Goal: Task Accomplishment & Management: Manage account settings

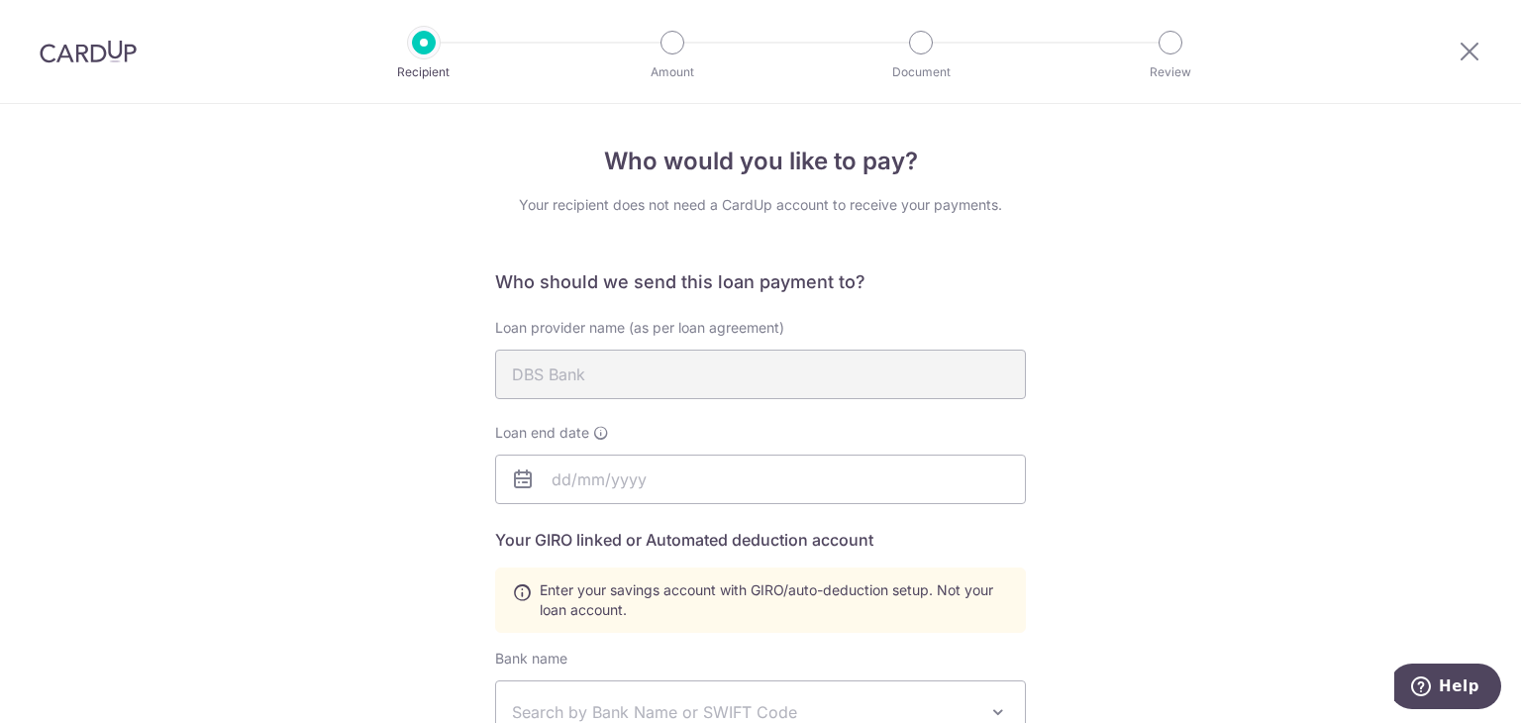
scroll to position [651, 0]
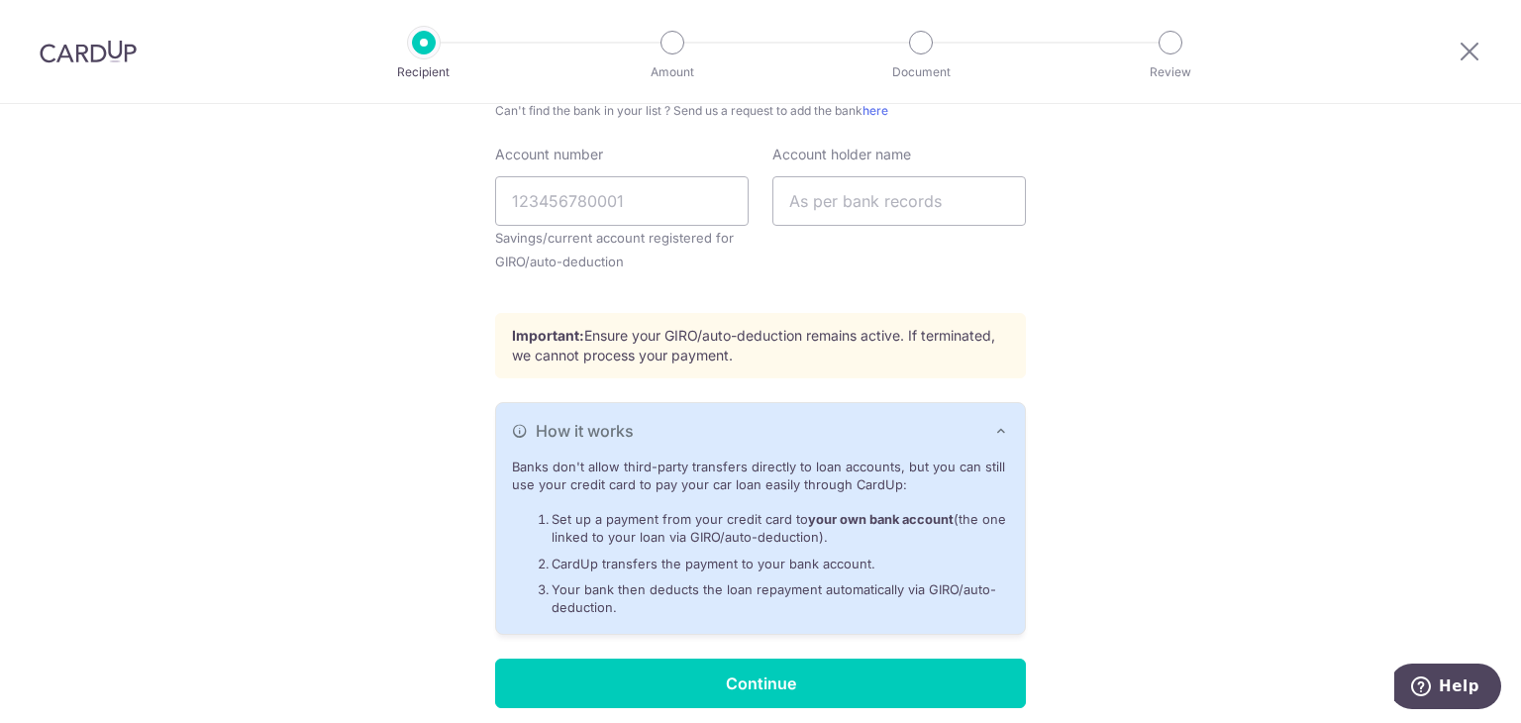
click at [126, 73] on div at bounding box center [88, 51] width 176 height 103
click at [120, 52] on img at bounding box center [88, 52] width 97 height 24
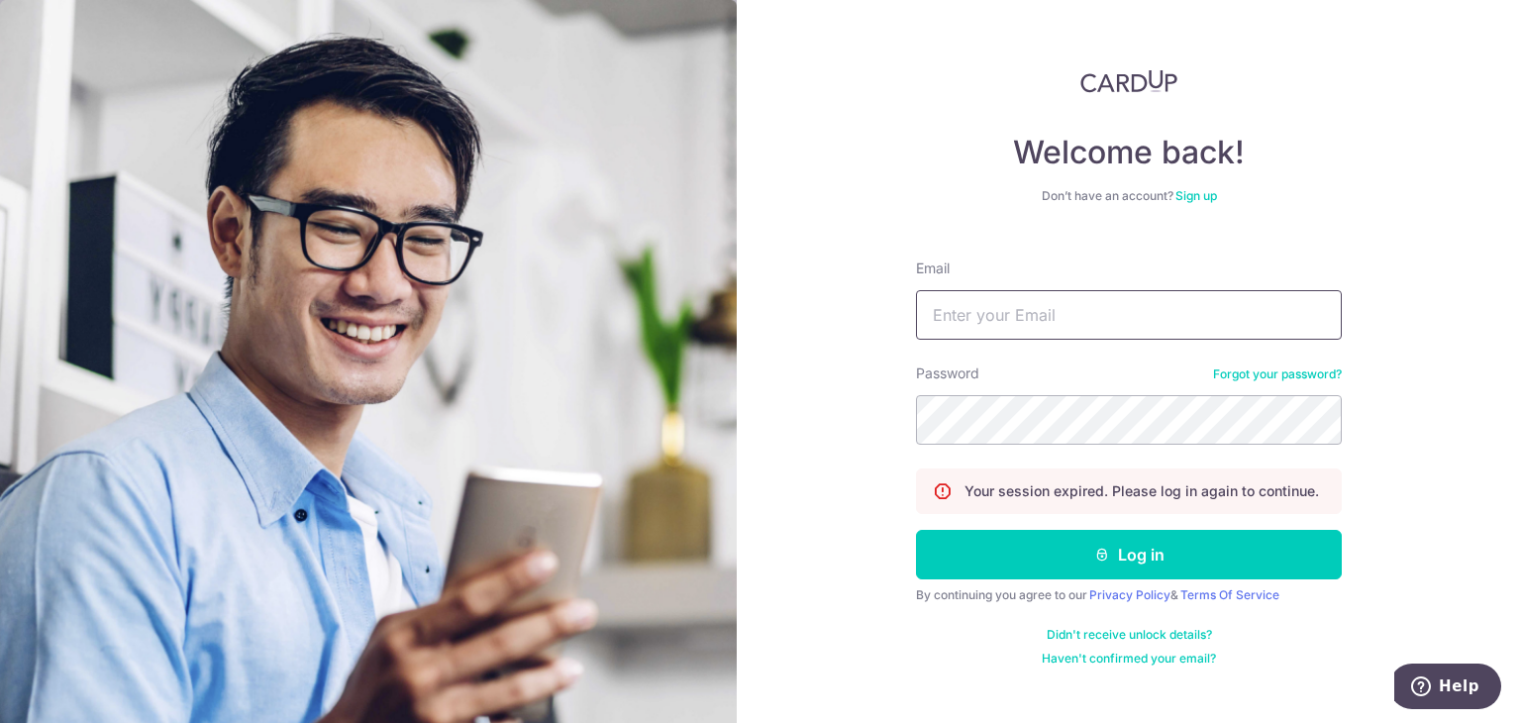
click at [951, 304] on input "Email" at bounding box center [1129, 315] width 426 height 50
type input "[EMAIL_ADDRESS][DOMAIN_NAME]"
click at [916, 530] on button "Log in" at bounding box center [1129, 555] width 426 height 50
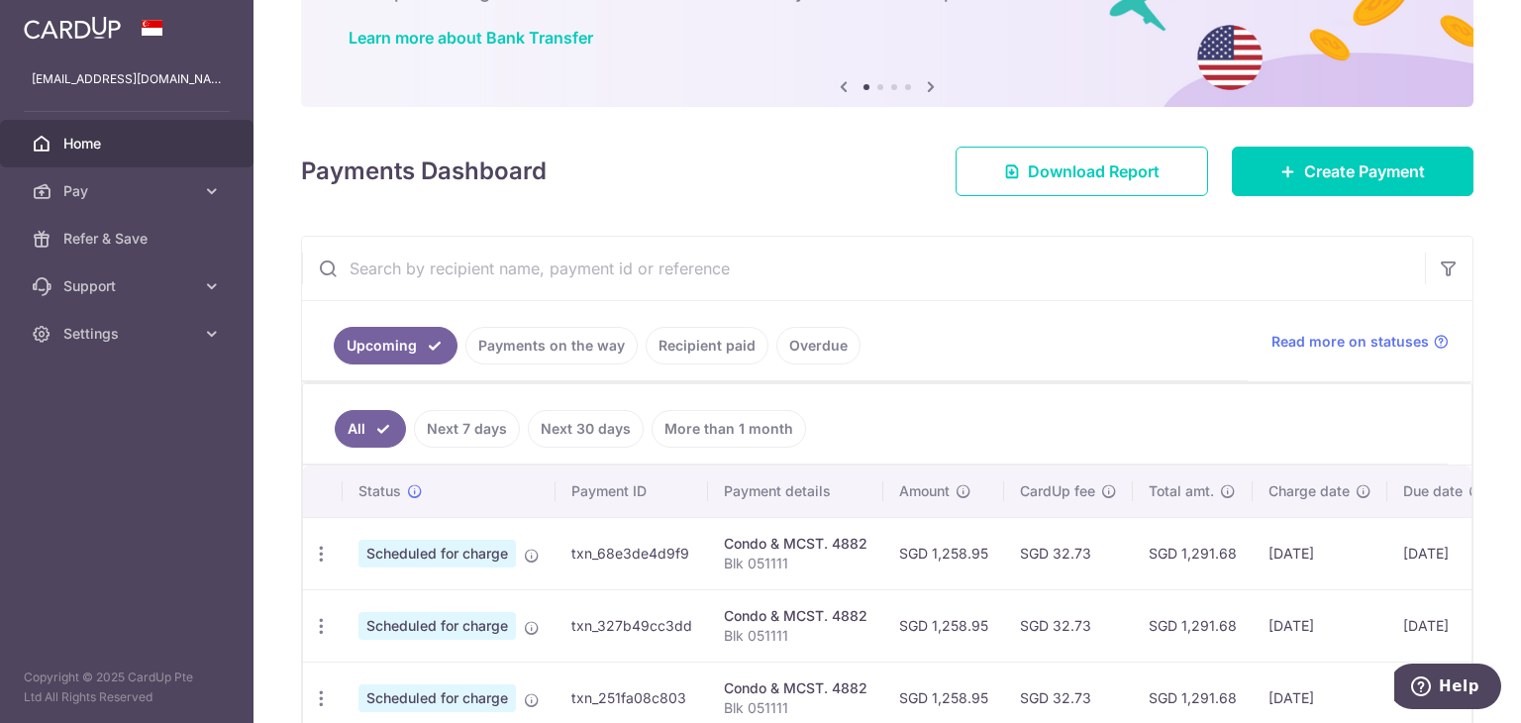
scroll to position [198, 0]
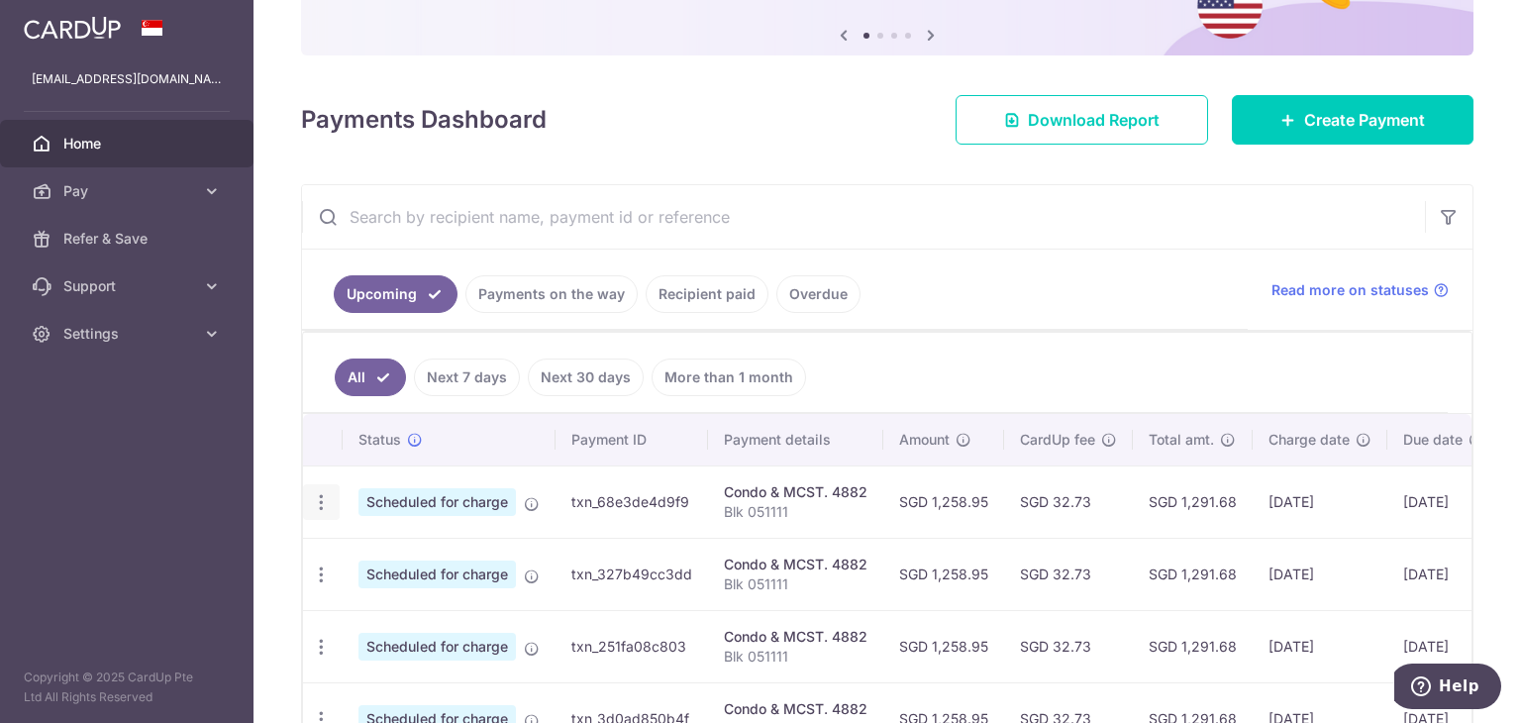
click at [317, 500] on icon "button" at bounding box center [321, 502] width 21 height 21
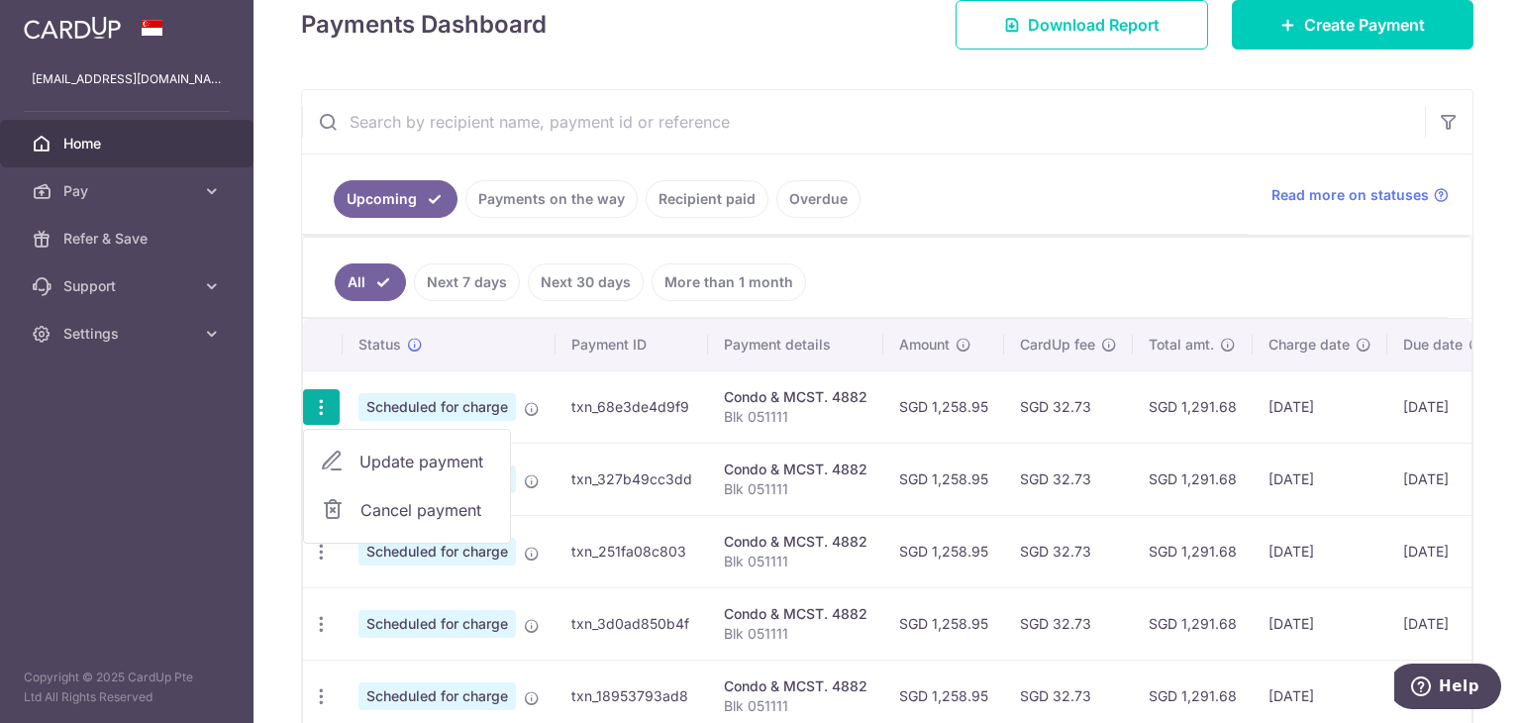
scroll to position [297, 0]
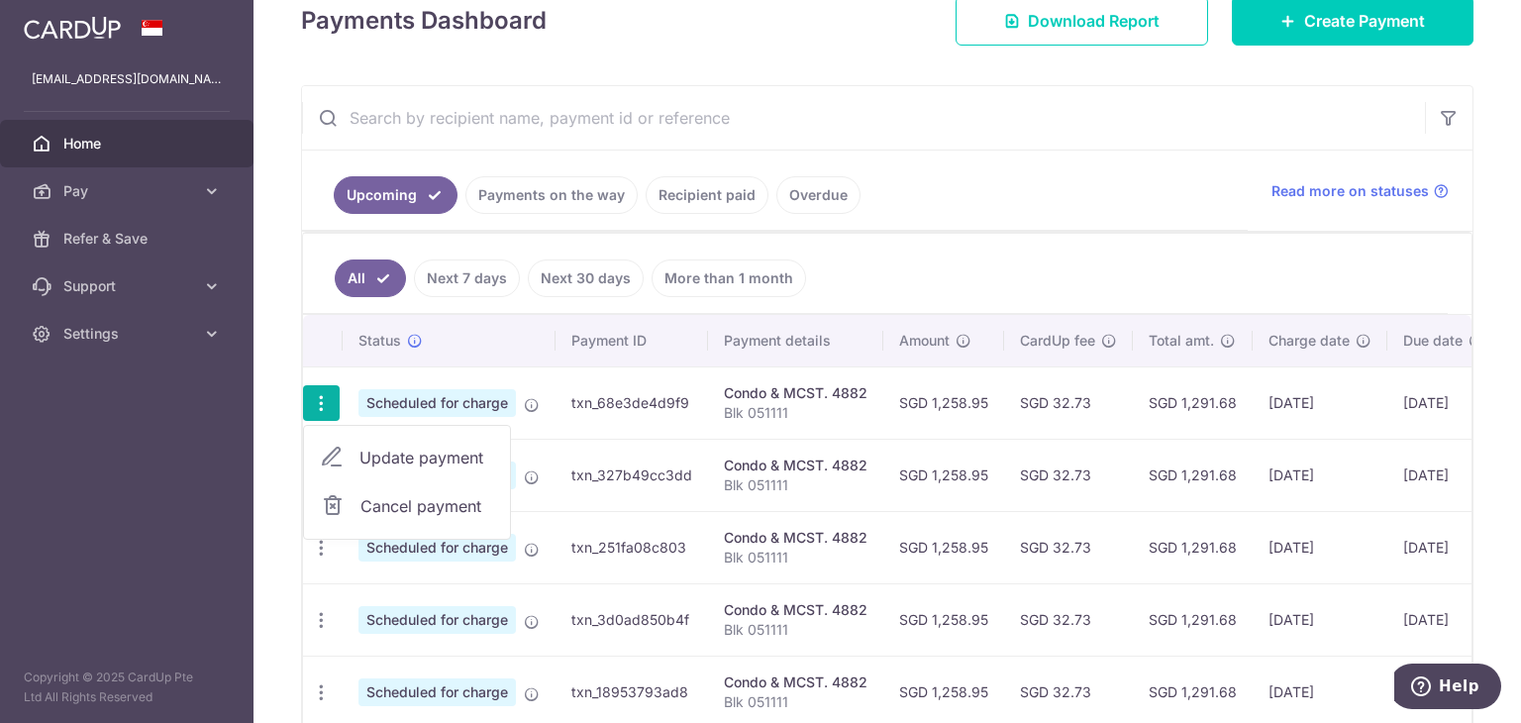
click at [368, 502] on span "Cancel payment" at bounding box center [427, 506] width 133 height 24
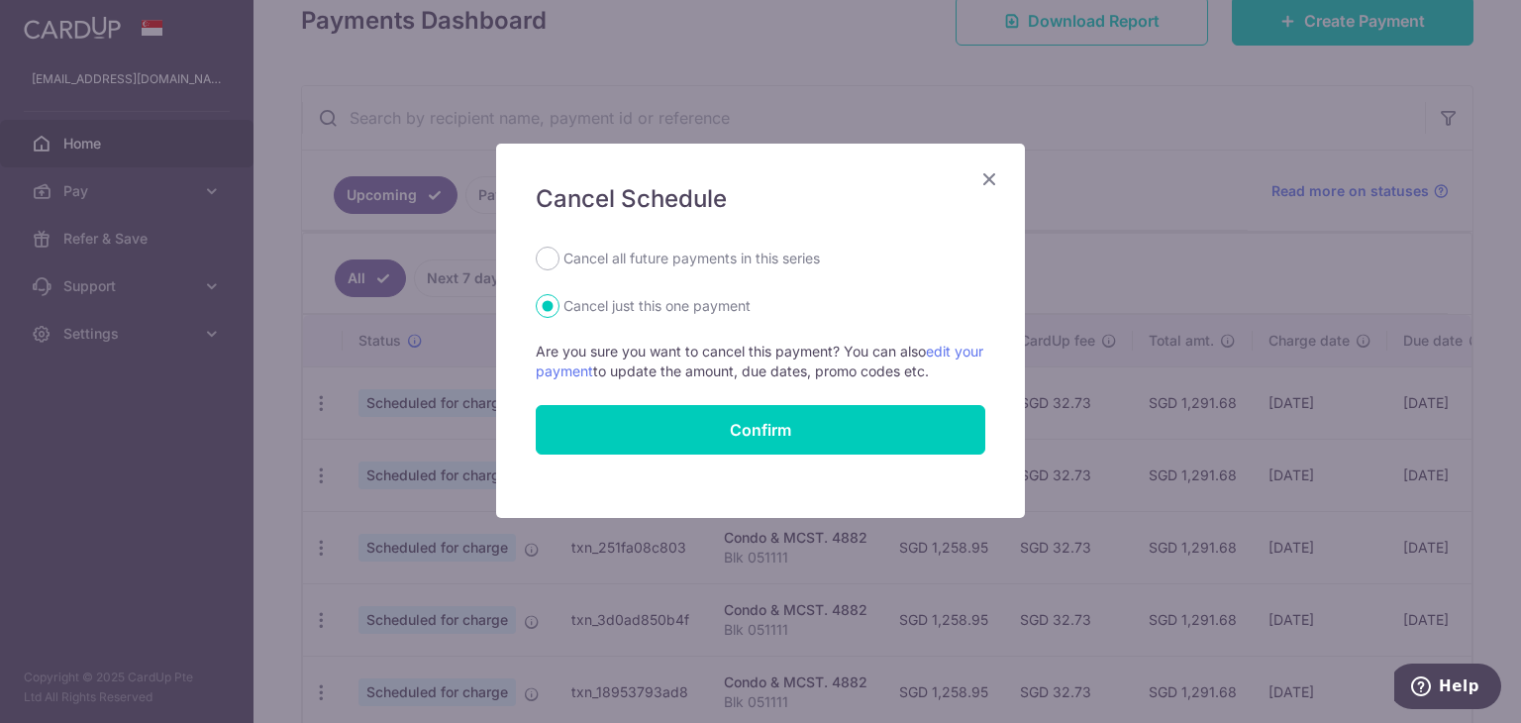
click at [993, 178] on icon "Close" at bounding box center [990, 178] width 24 height 25
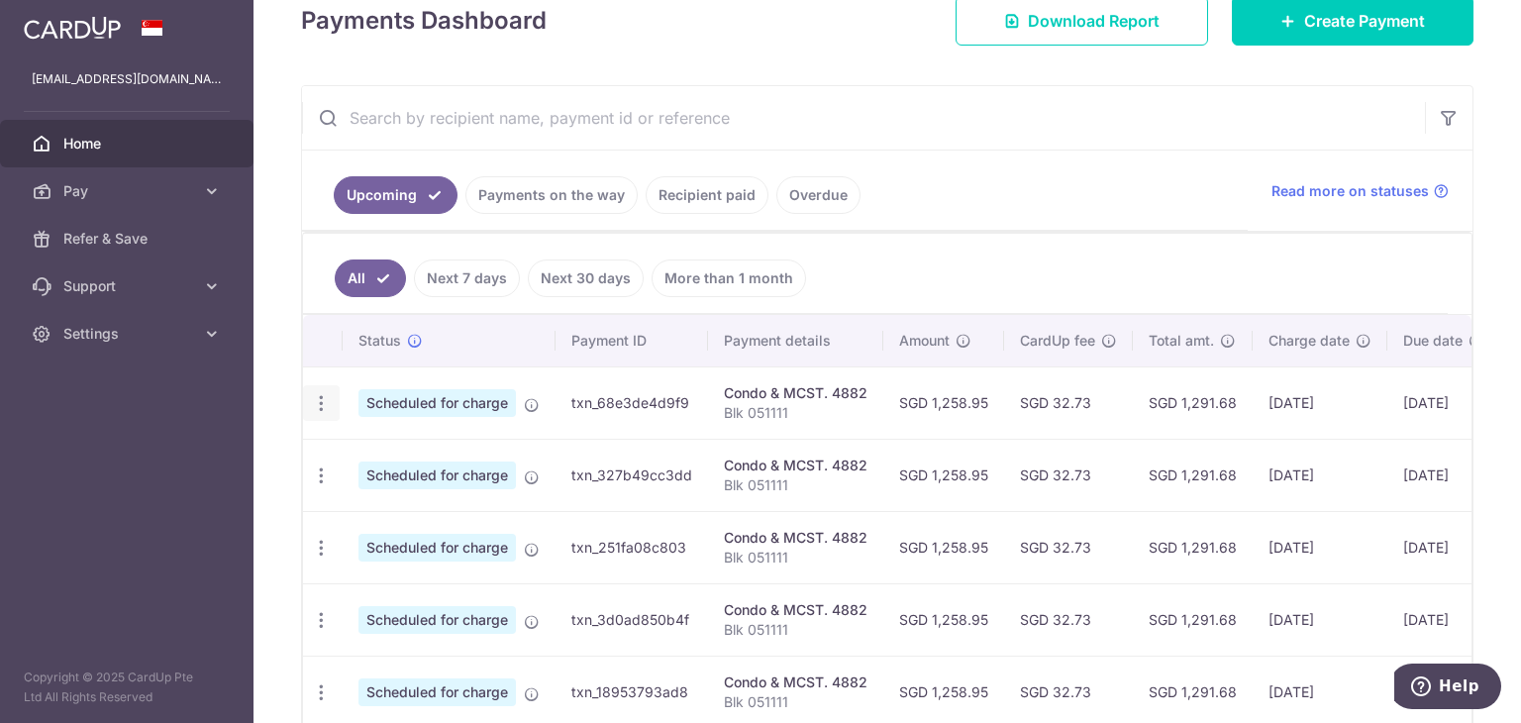
click at [329, 409] on icon "button" at bounding box center [321, 403] width 21 height 21
click at [376, 446] on span "Update payment" at bounding box center [427, 458] width 135 height 24
click at [317, 393] on icon "button" at bounding box center [321, 403] width 21 height 21
click at [364, 454] on span "Update payment" at bounding box center [427, 458] width 135 height 24
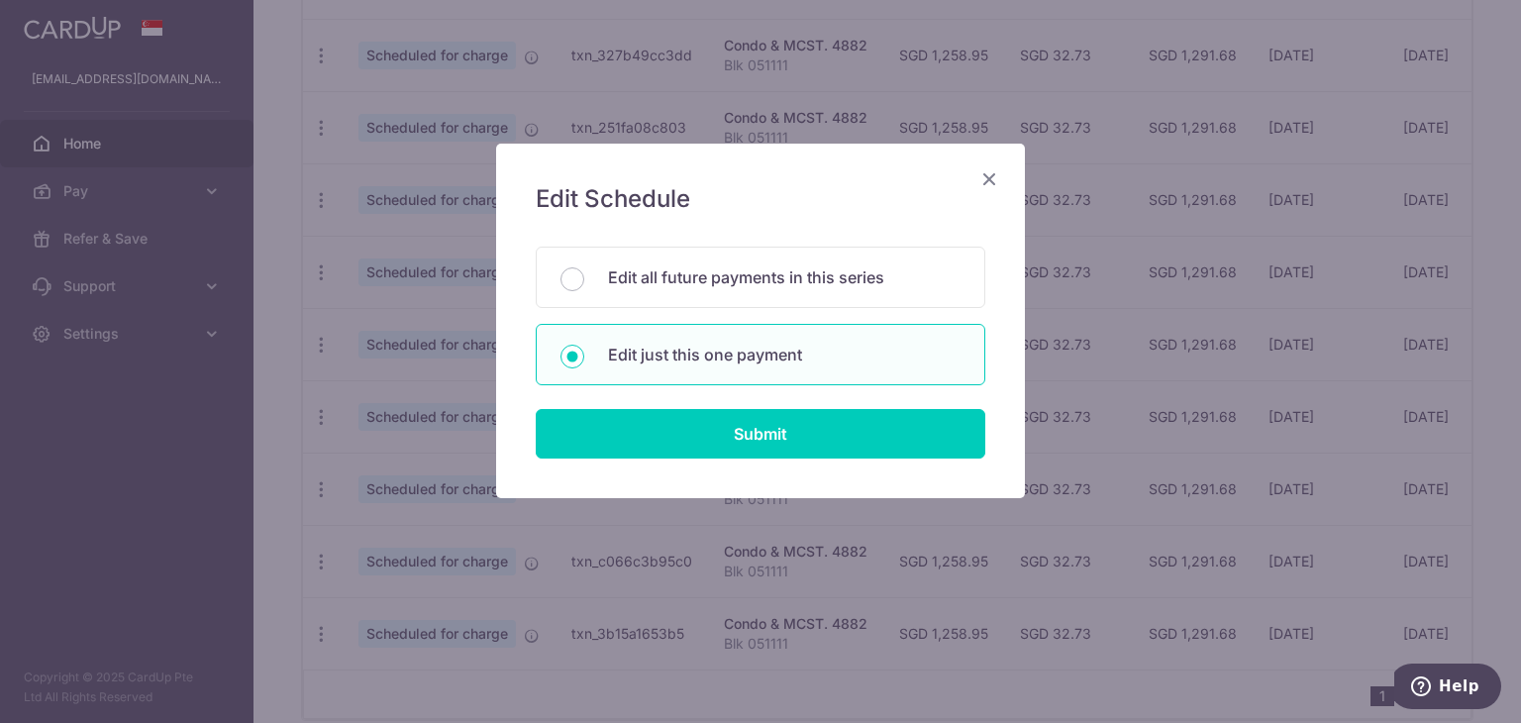
scroll to position [714, 0]
click at [804, 298] on div "Edit all future payments in this series" at bounding box center [761, 277] width 450 height 61
radio input "true"
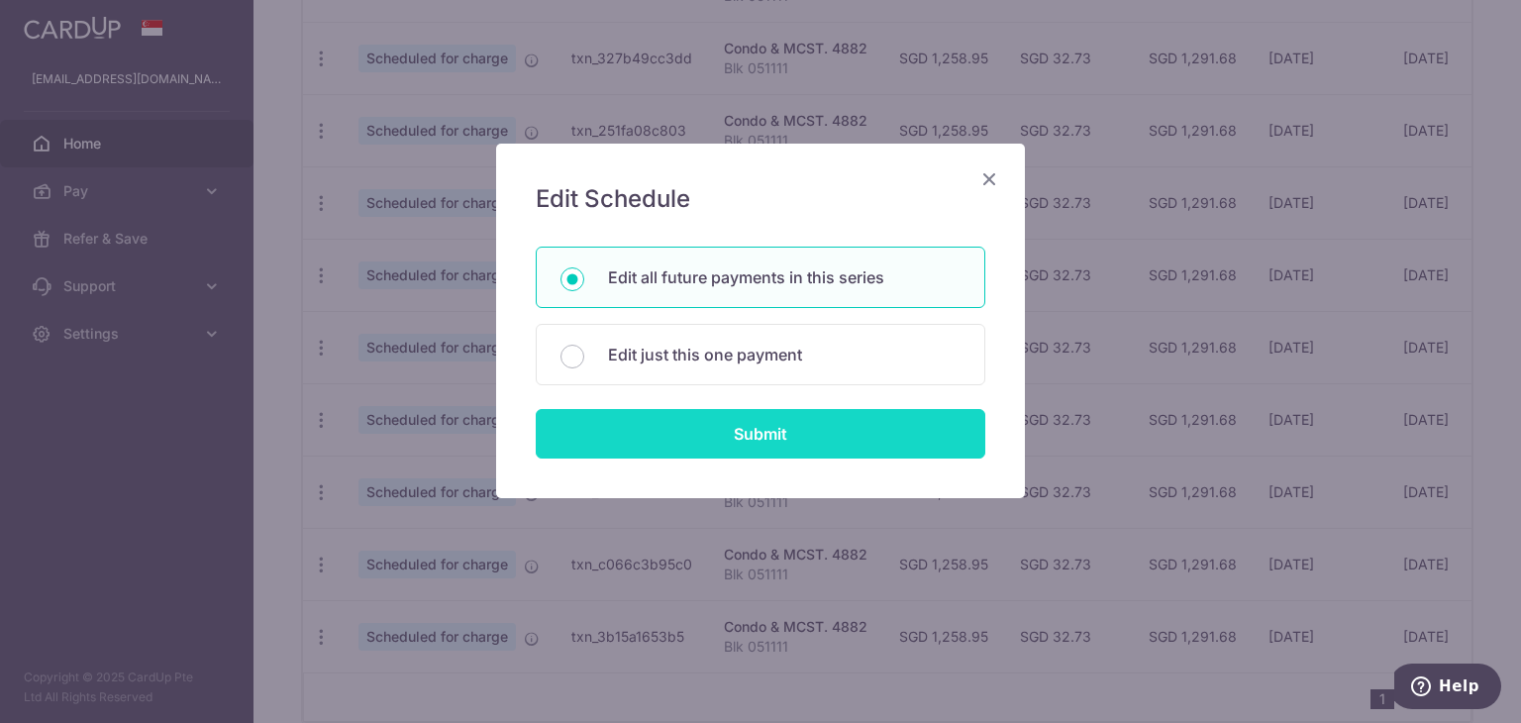
click at [765, 425] on input "Submit" at bounding box center [761, 434] width 450 height 50
radio input "true"
type input "1,258.95"
type input "Blk 051111"
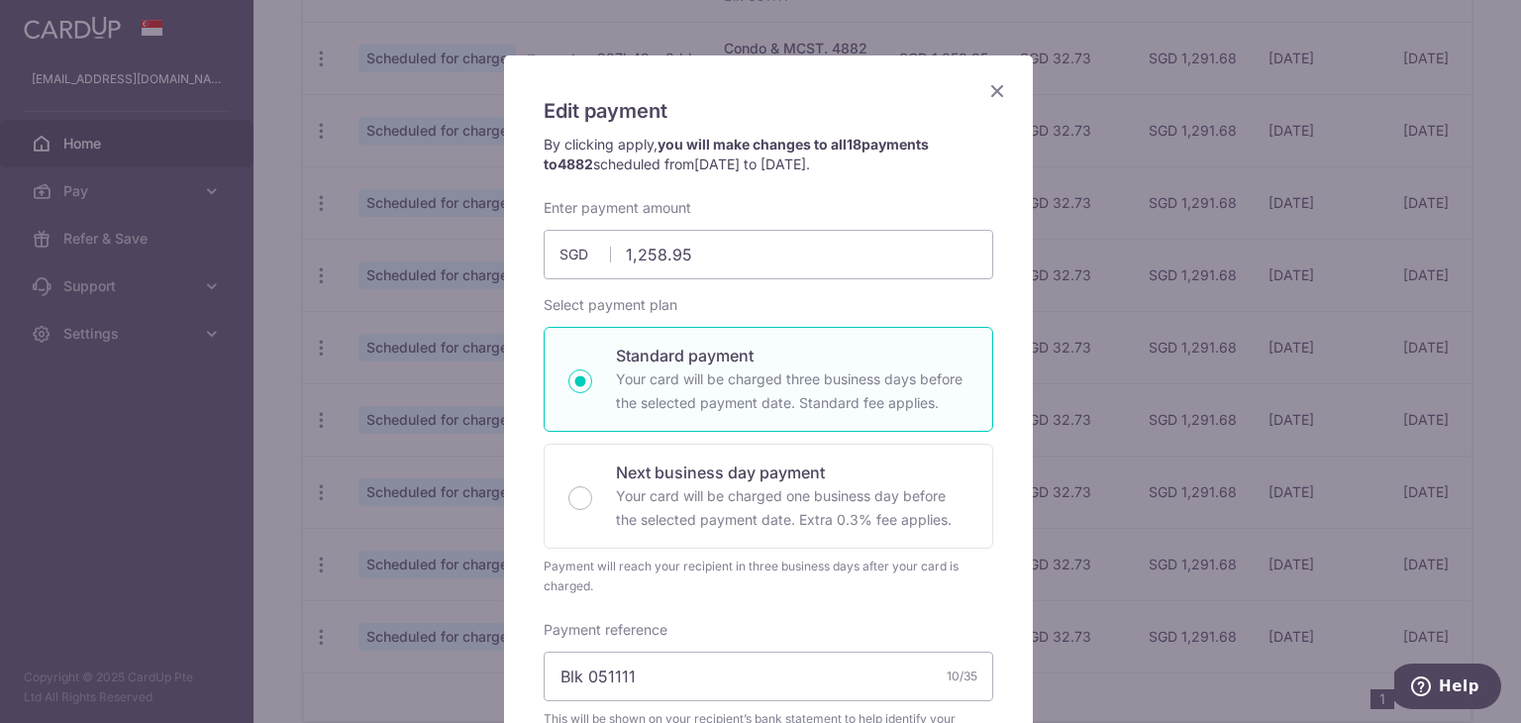
scroll to position [99, 0]
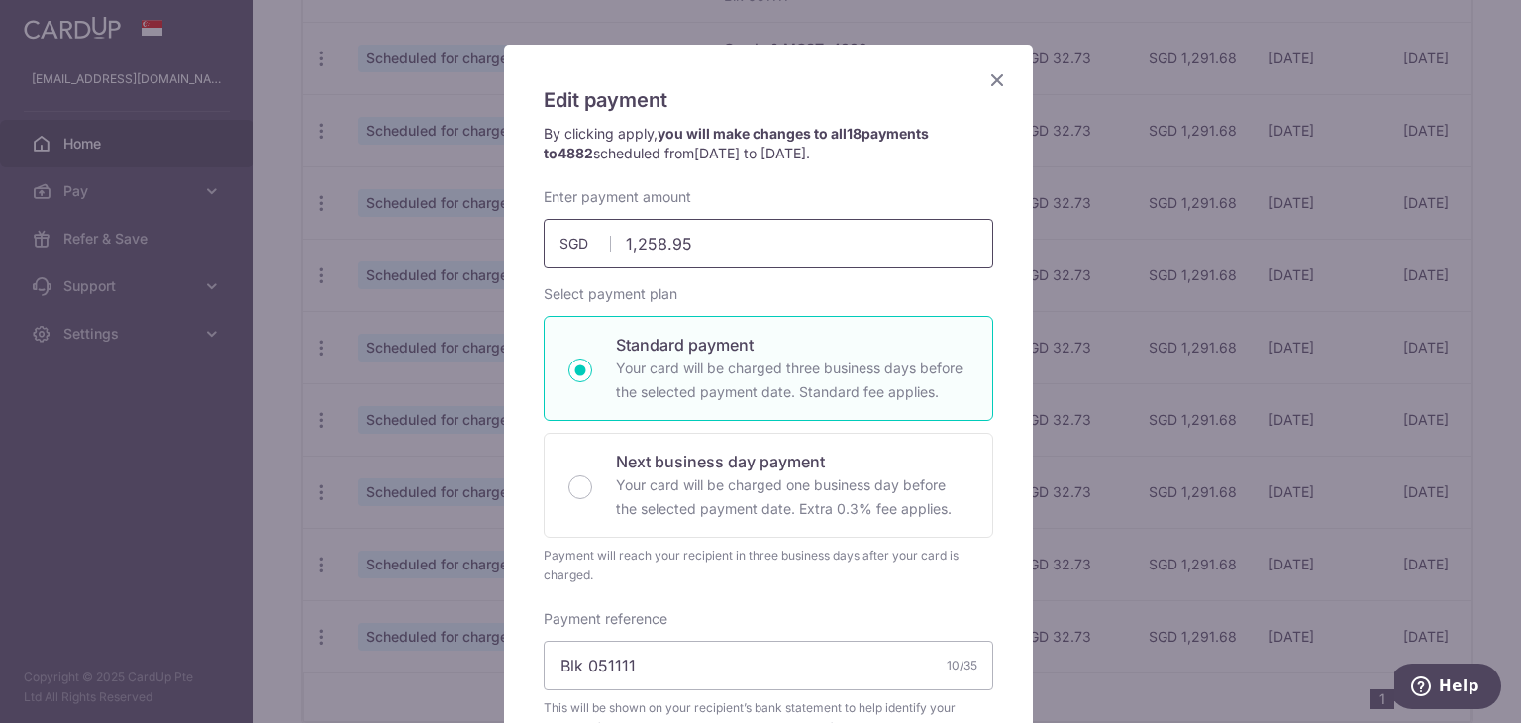
drag, startPoint x: 709, startPoint y: 254, endPoint x: 593, endPoint y: 243, distance: 116.4
click at [593, 243] on div "1,258.95 1258.95 SGD" at bounding box center [769, 244] width 450 height 50
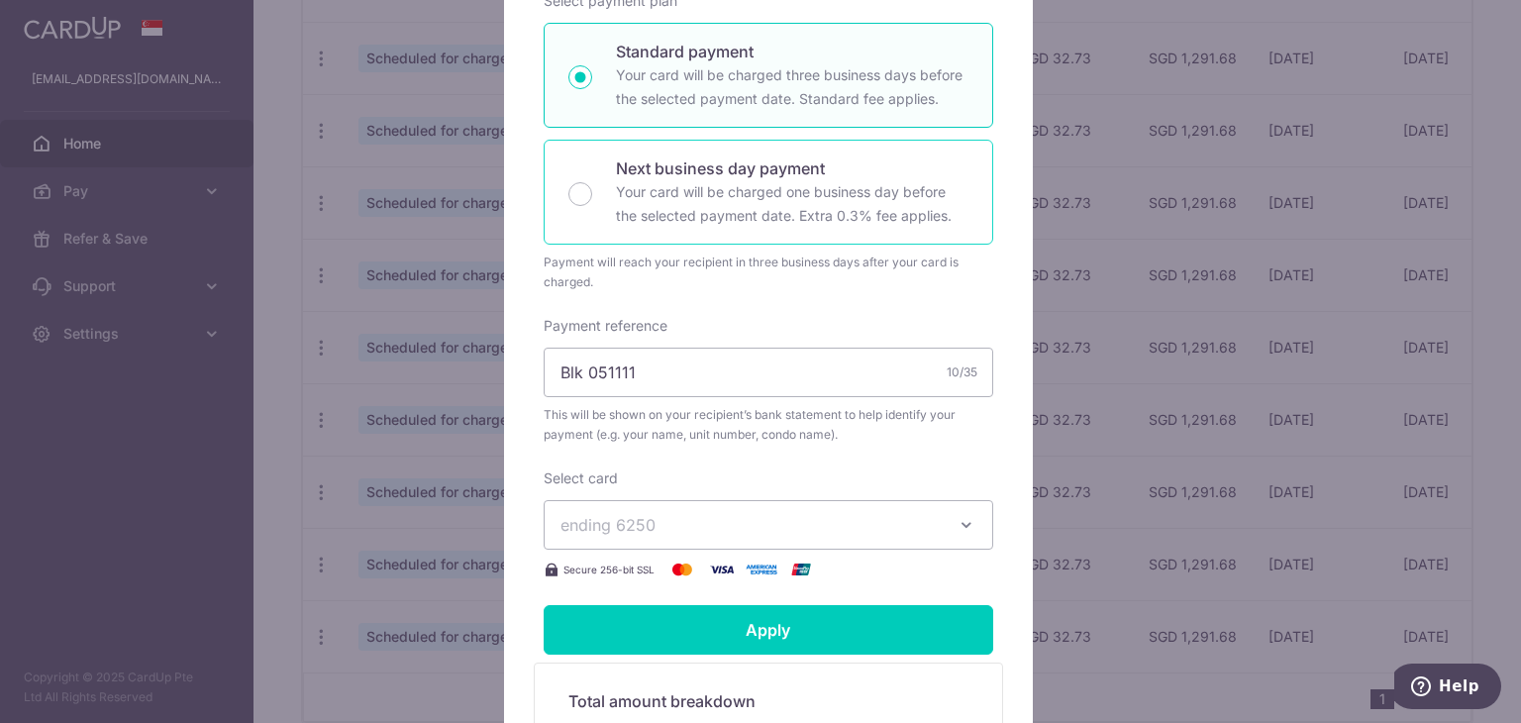
scroll to position [396, 0]
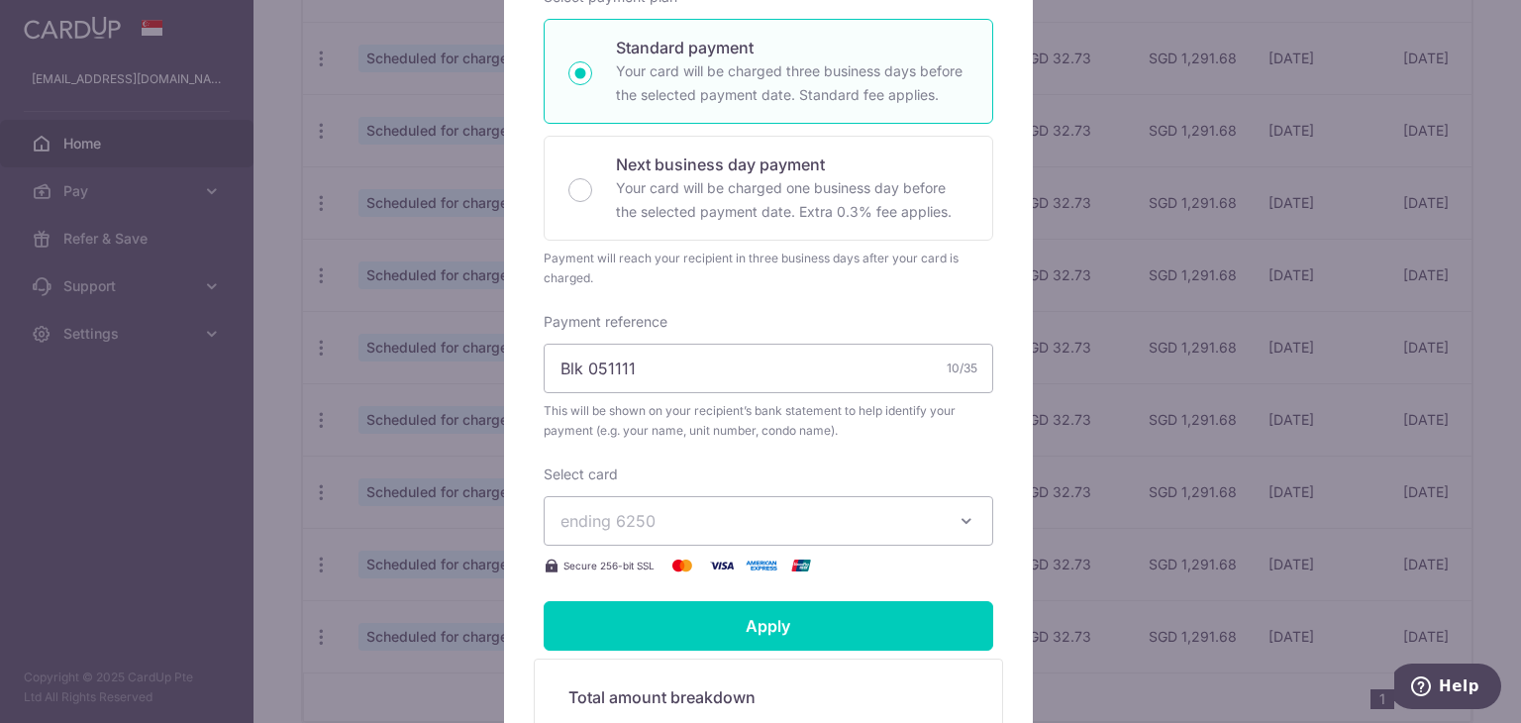
type input "1,327.62"
click at [919, 523] on span "ending 6250" at bounding box center [751, 521] width 380 height 24
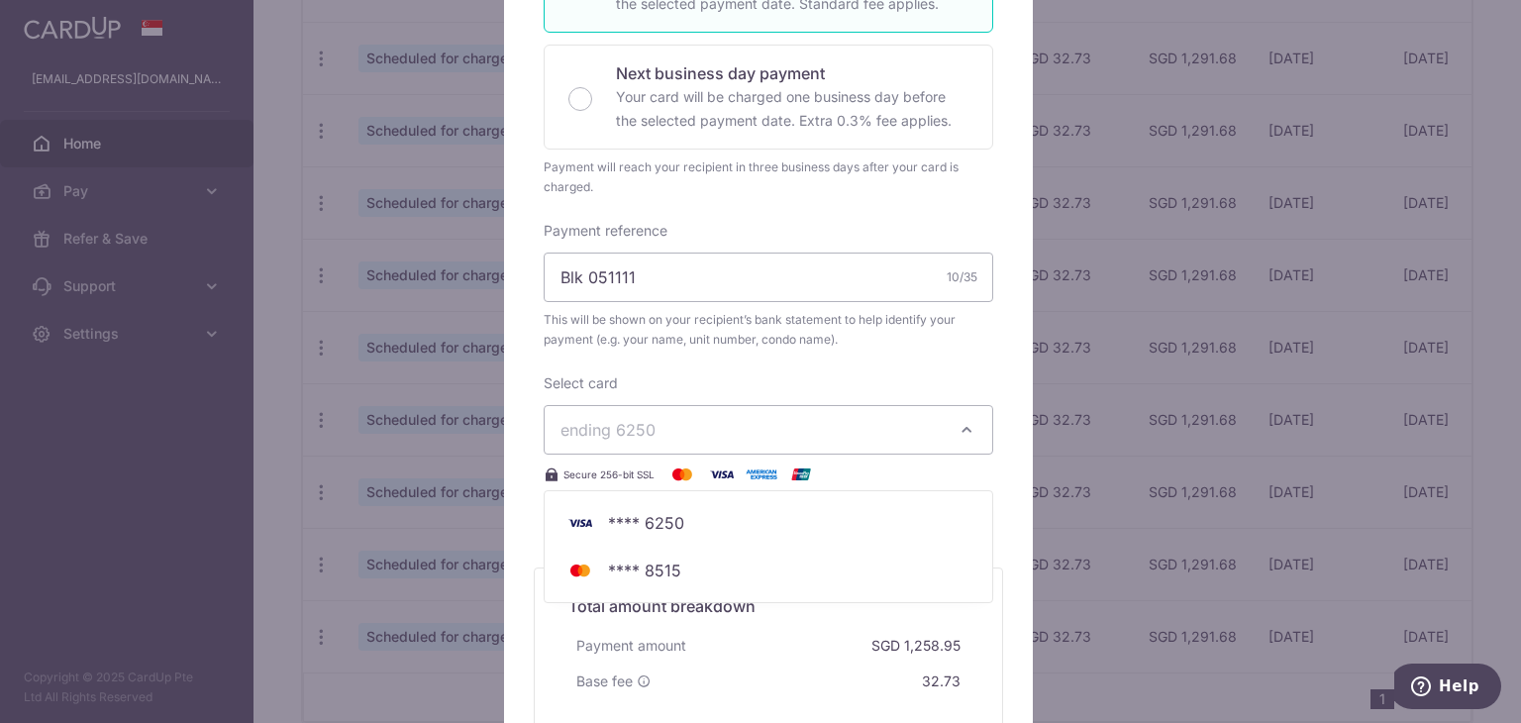
scroll to position [495, 0]
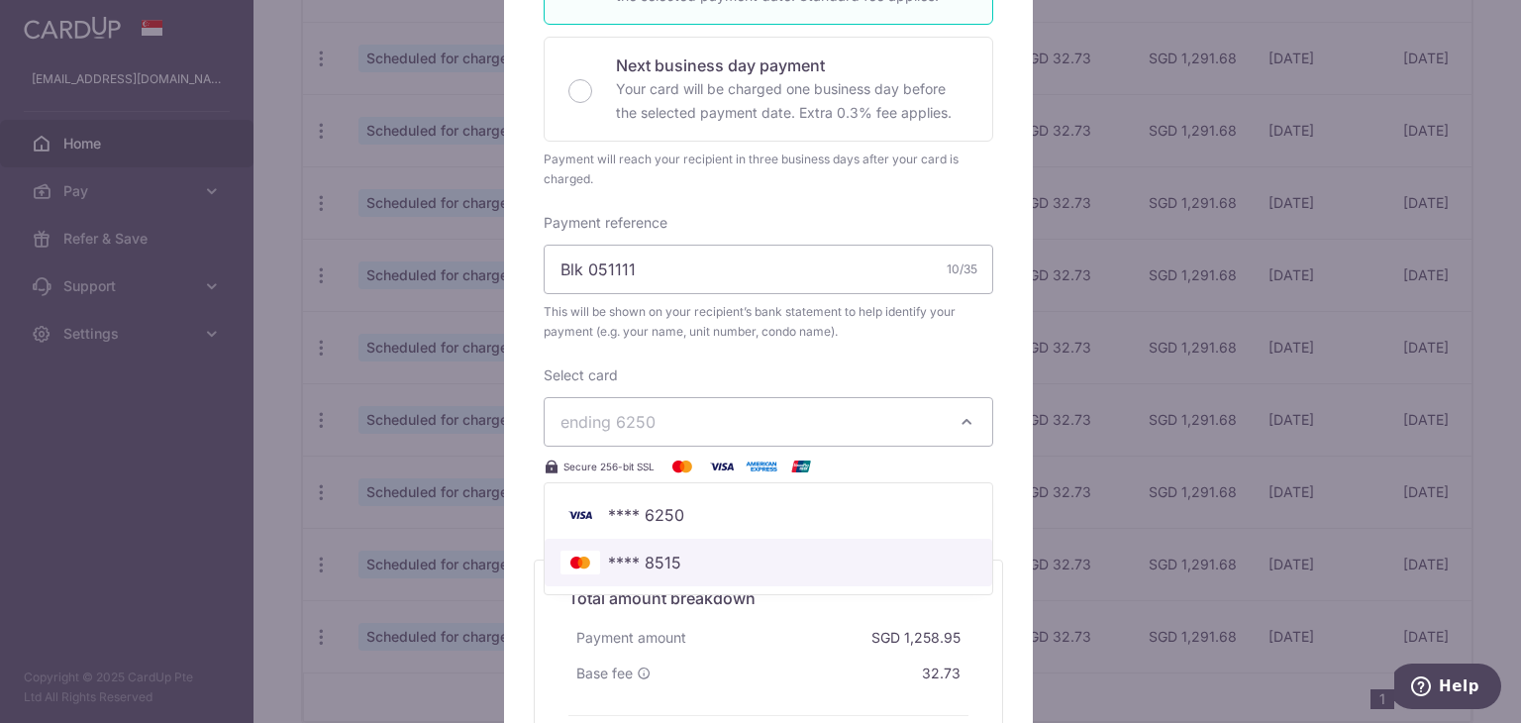
click at [707, 556] on span "**** 8515" at bounding box center [769, 563] width 416 height 24
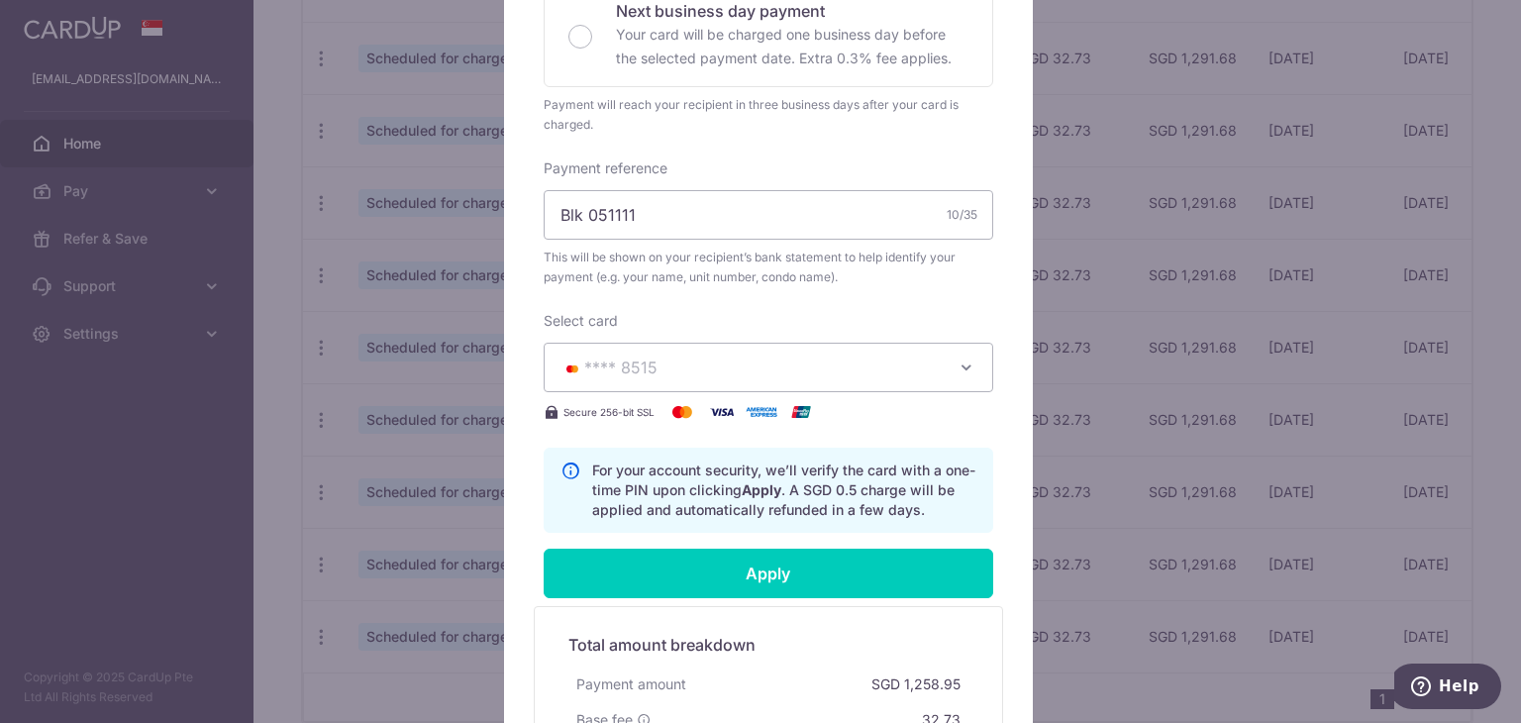
scroll to position [834, 0]
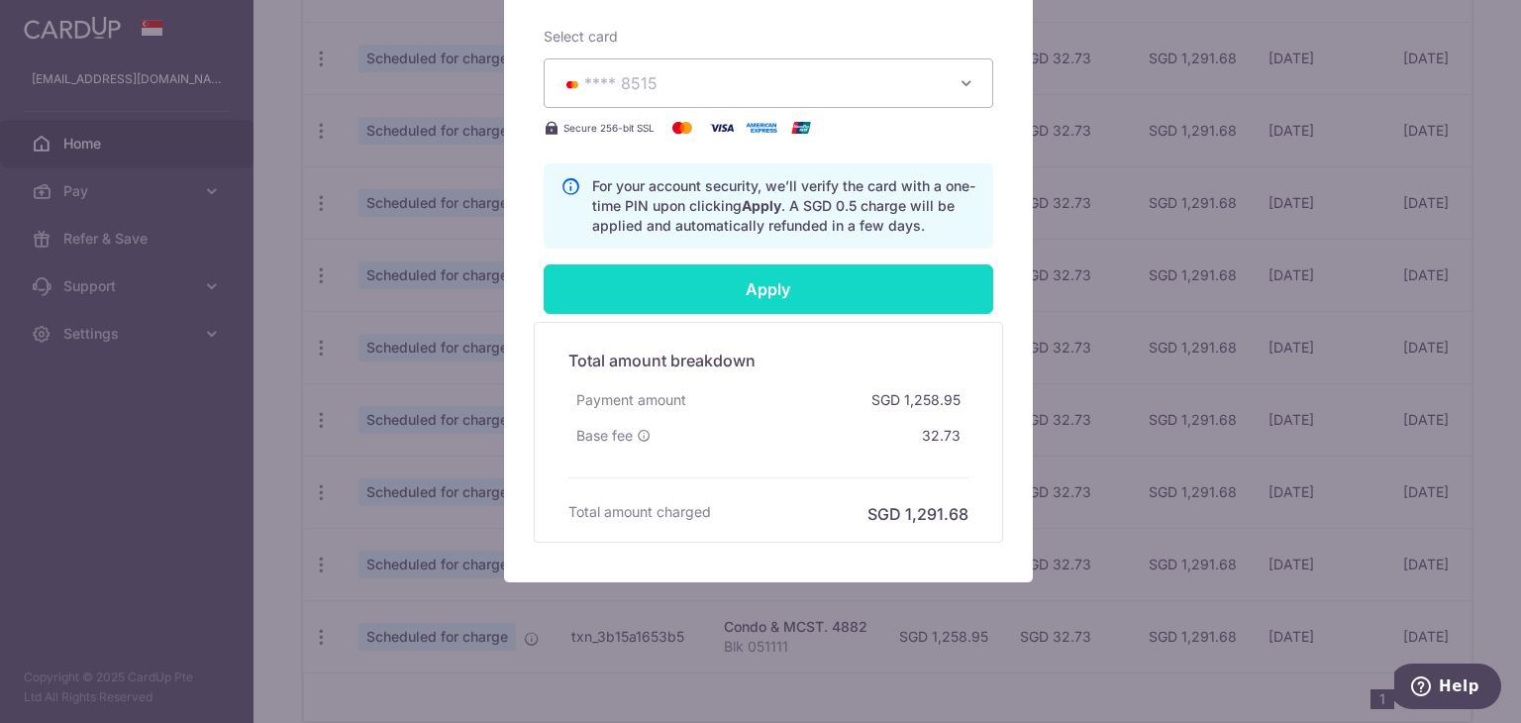
click at [781, 289] on input "Apply" at bounding box center [769, 289] width 450 height 50
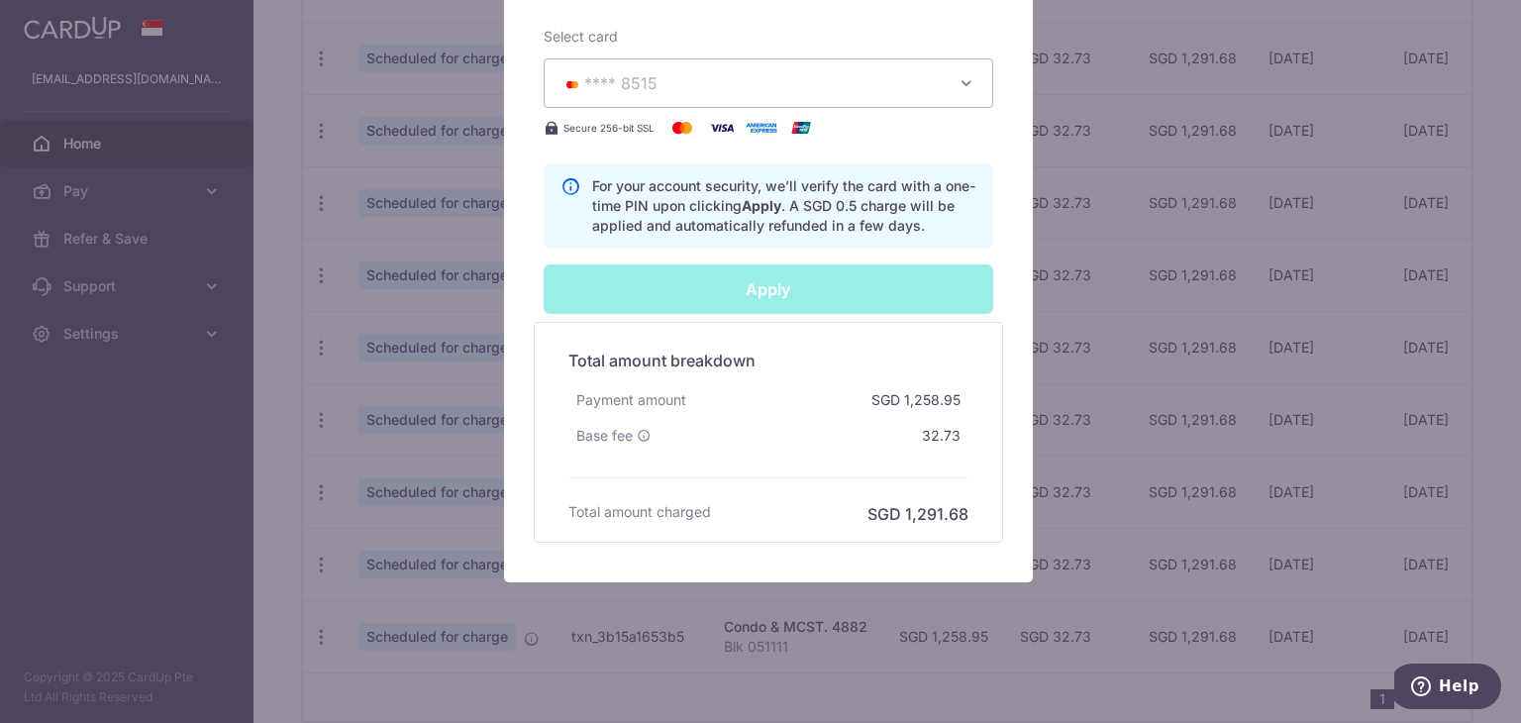
click at [759, 293] on div "Apply" at bounding box center [768, 289] width 473 height 50
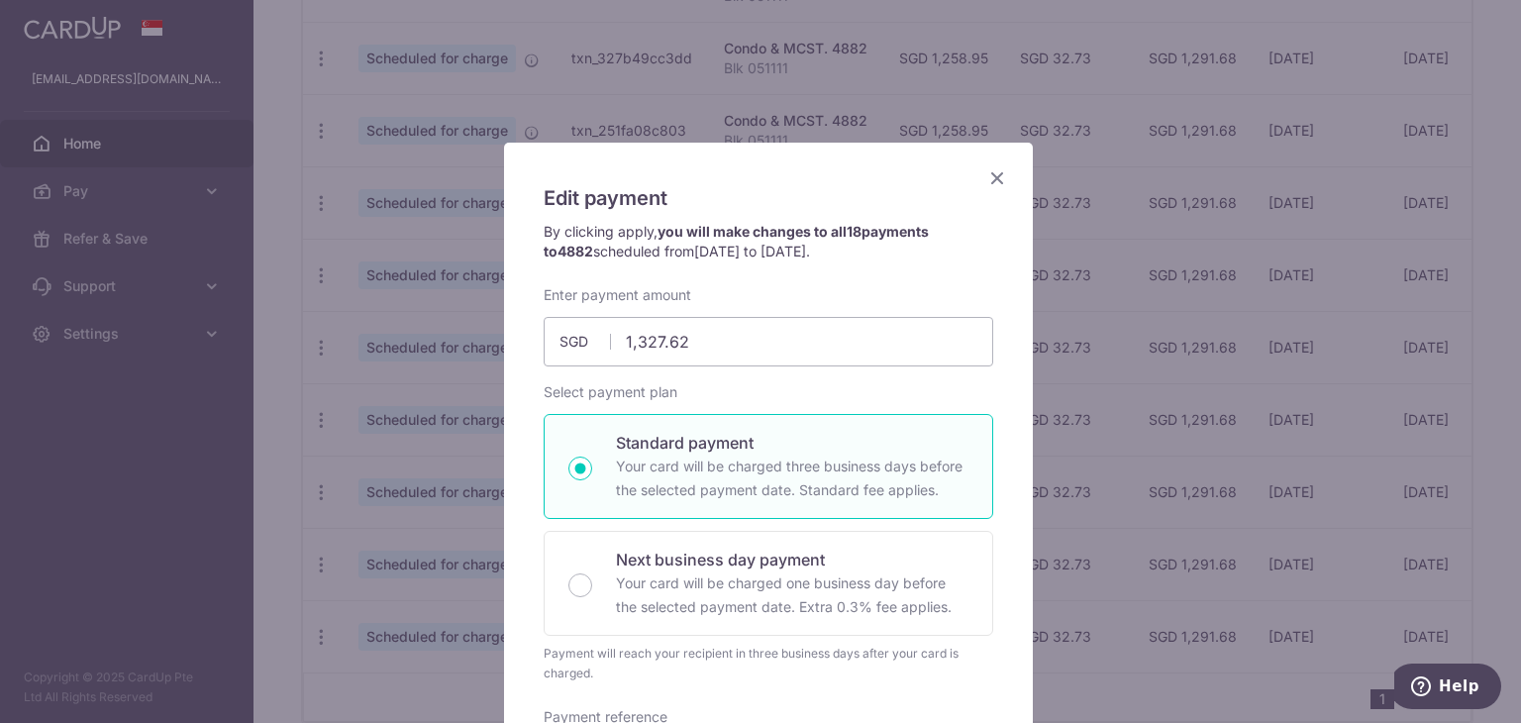
scroll to position [0, 0]
type input "Successfully Applied"
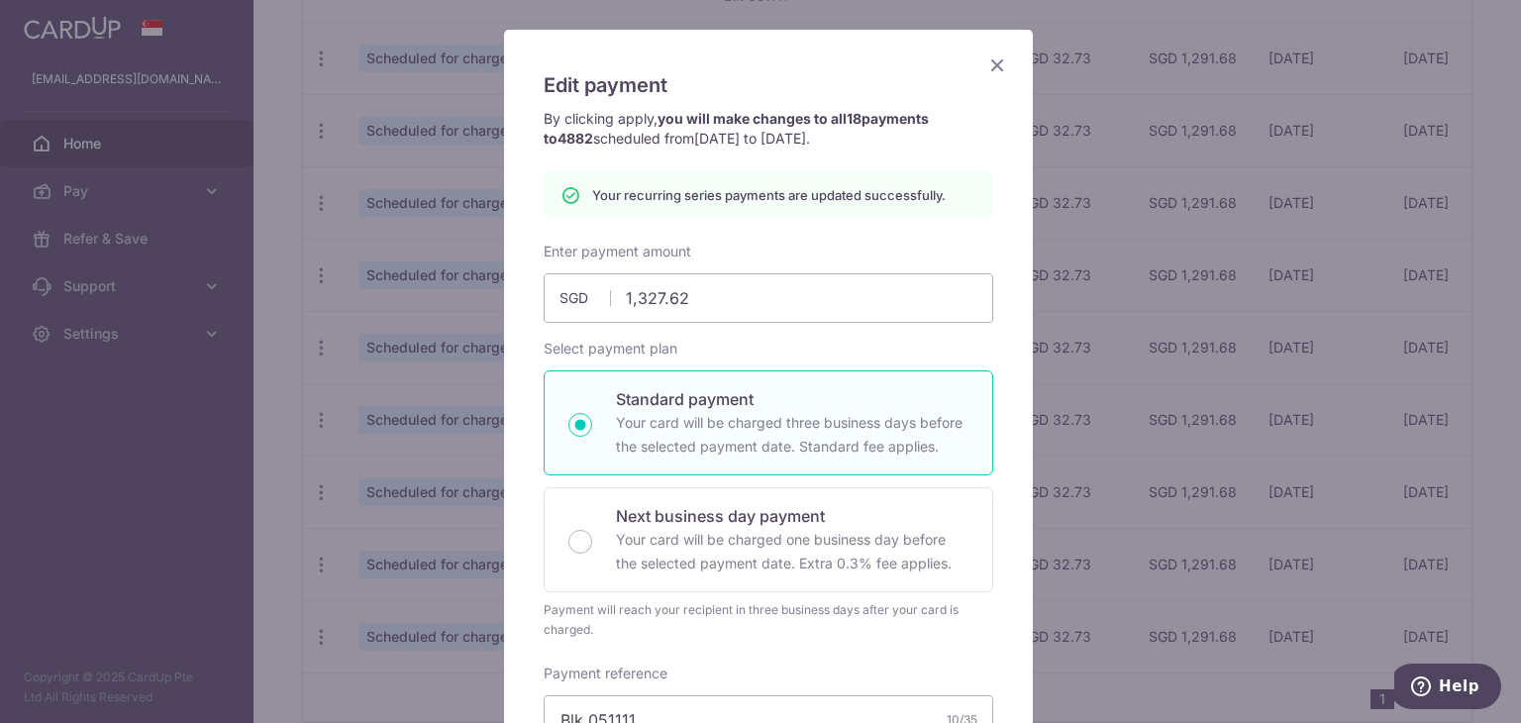
scroll to position [111, 0]
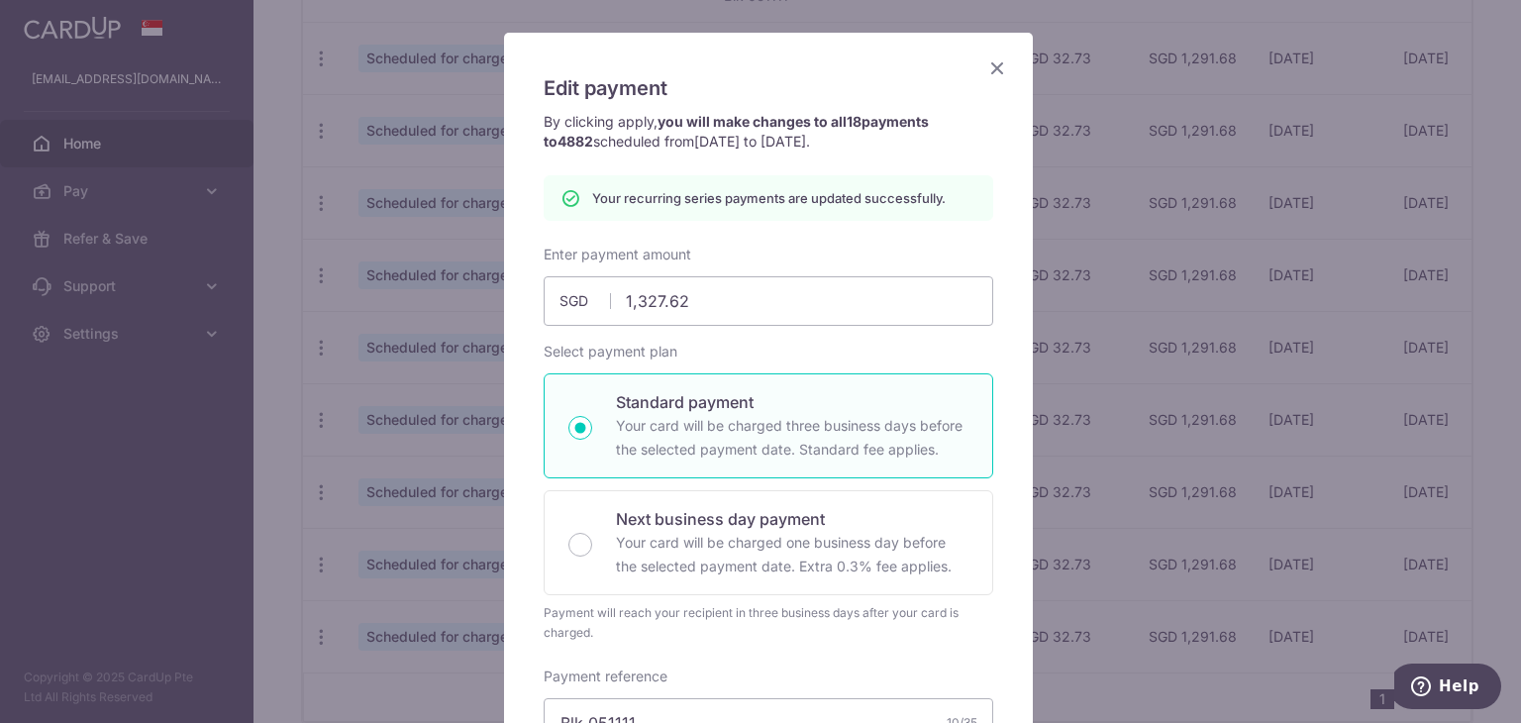
click at [992, 73] on icon "Close" at bounding box center [998, 67] width 24 height 25
